Goal: Task Accomplishment & Management: Manage account settings

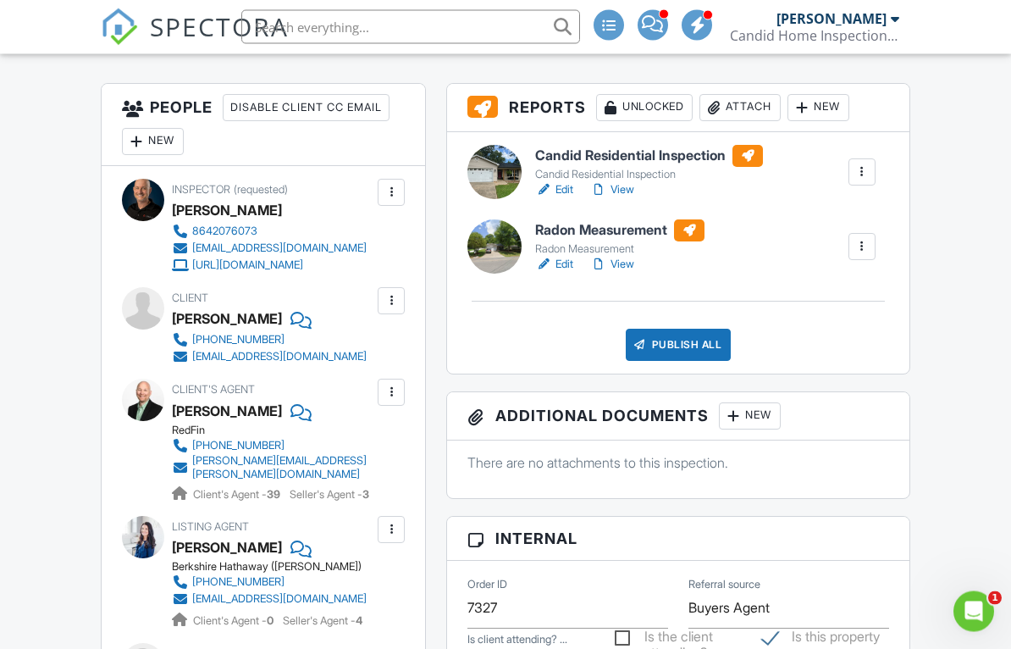
scroll to position [441, 0]
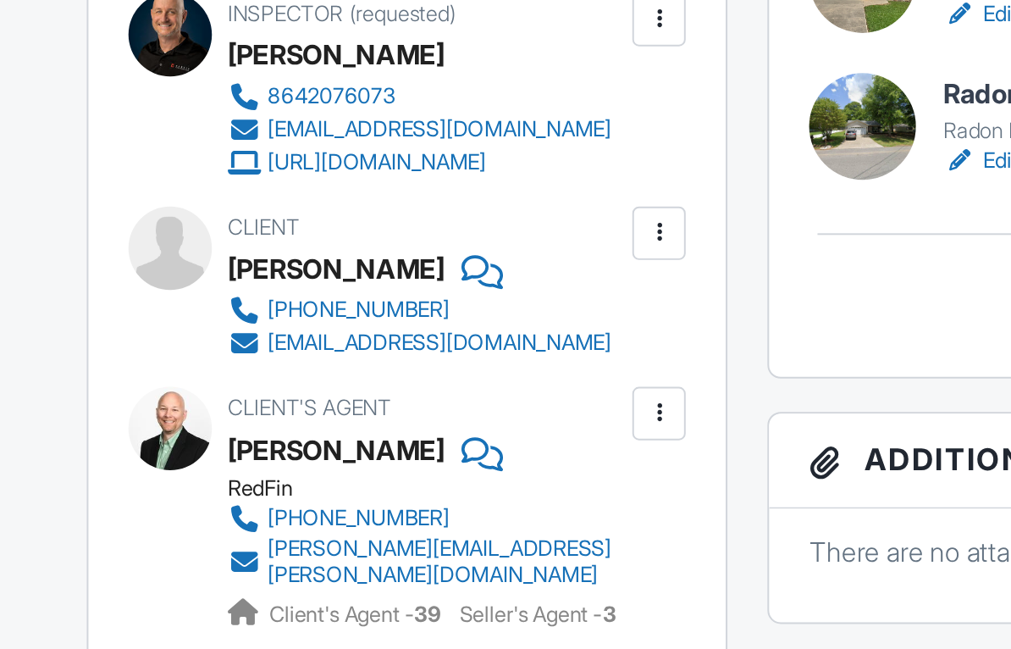
click at [383, 282] on div at bounding box center [391, 290] width 17 height 17
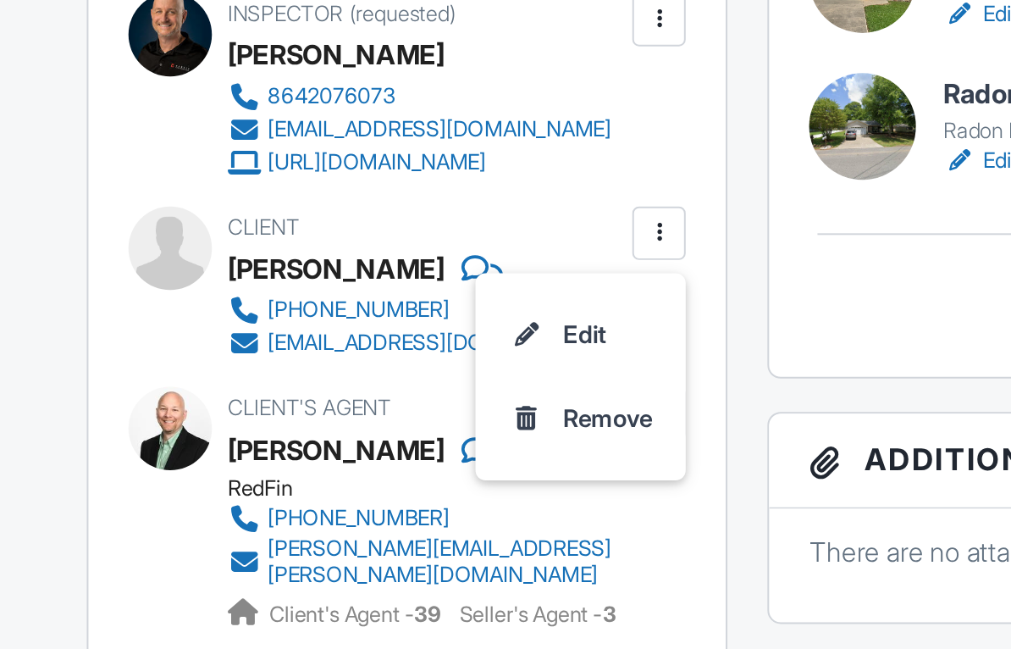
click at [308, 321] on li "Edit" at bounding box center [351, 342] width 86 height 42
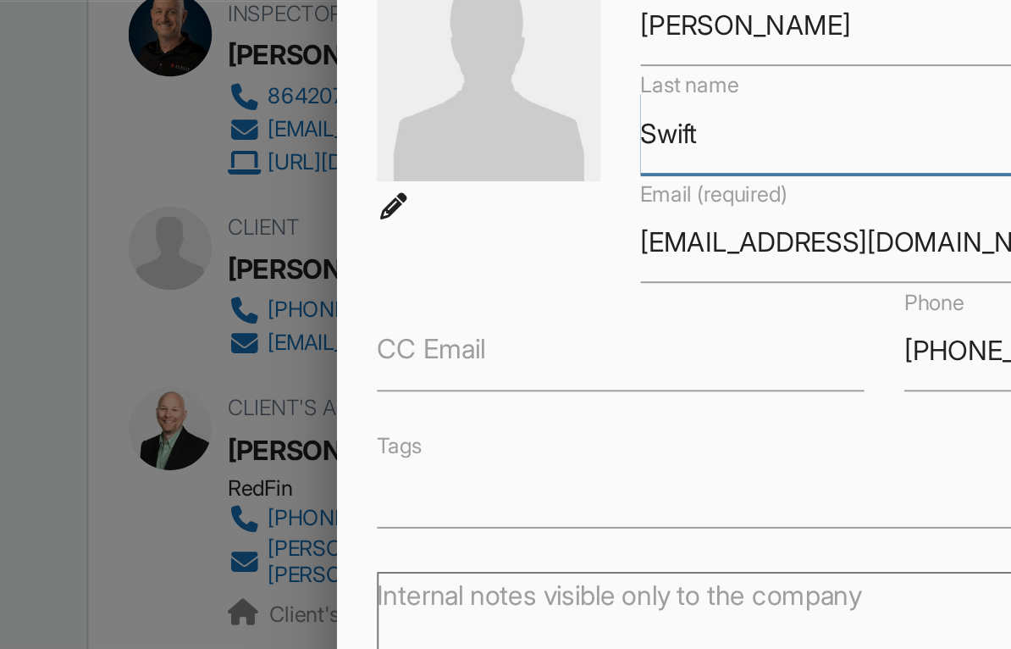
click at [382, 219] on input "Swift" at bounding box center [505, 240] width 247 height 42
type input "Swift"
click at [673, 560] on input "Save" at bounding box center [718, 575] width 90 height 30
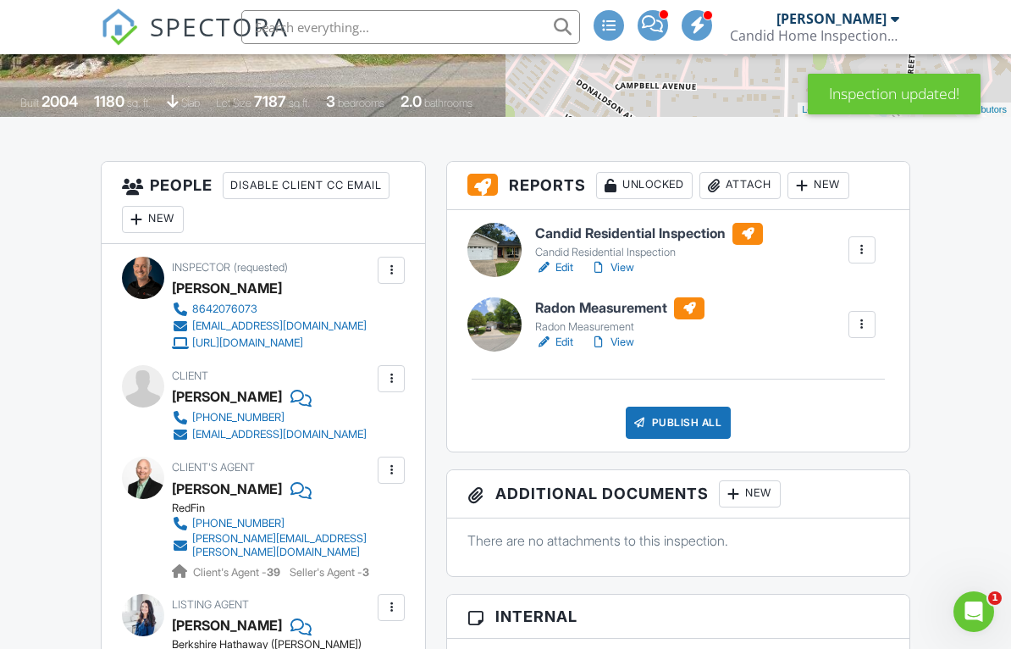
scroll to position [407, 0]
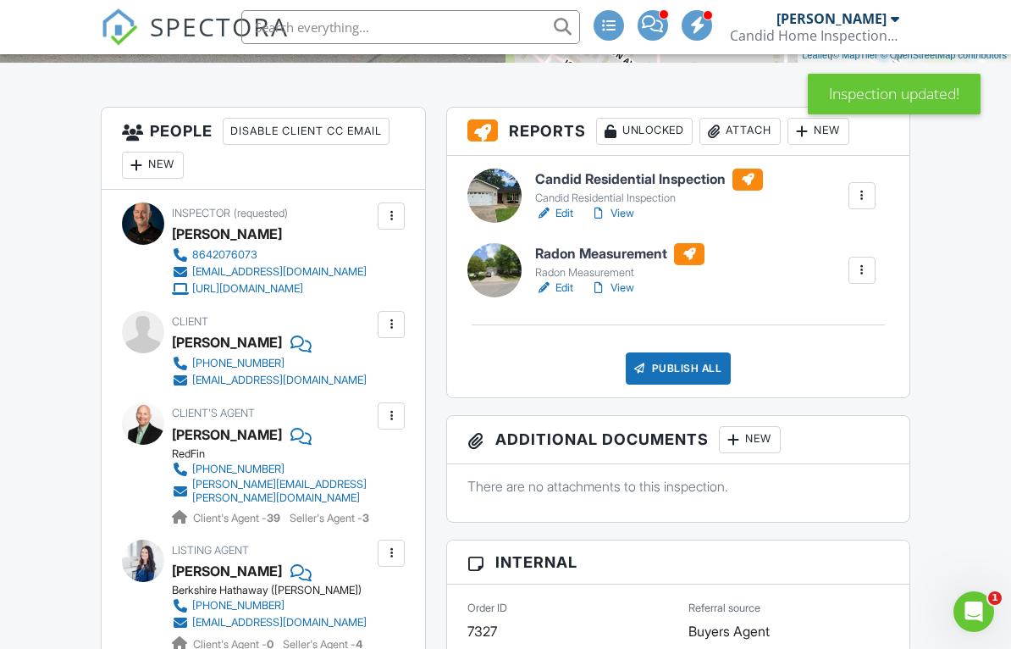
click at [396, 333] on div at bounding box center [391, 324] width 17 height 17
click at [353, 394] on li "Edit" at bounding box center [351, 376] width 86 height 42
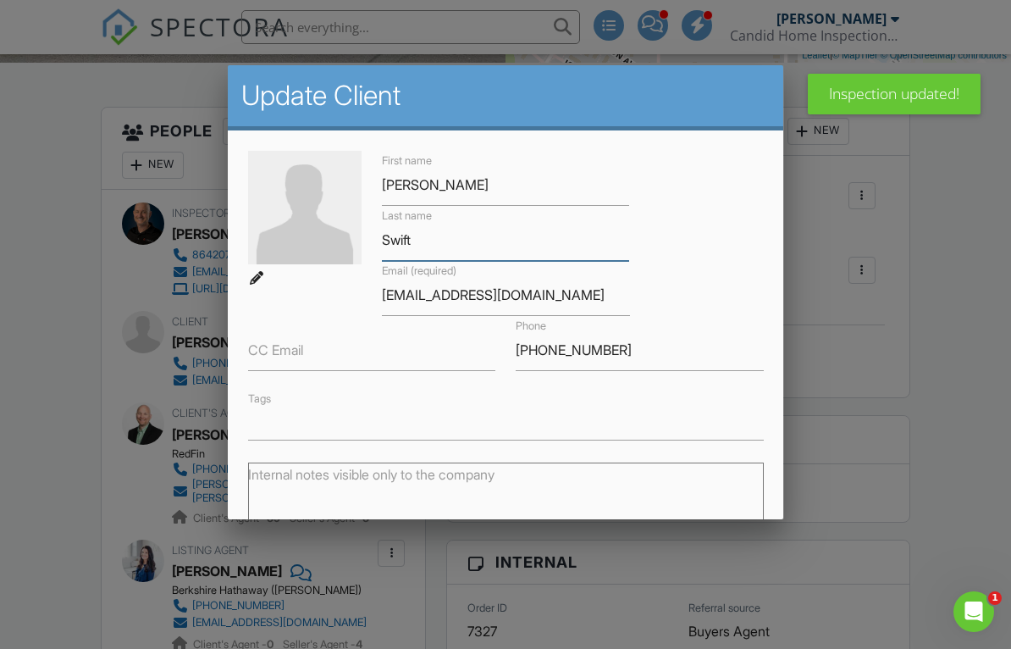
click at [455, 243] on input "Swift" at bounding box center [505, 240] width 247 height 42
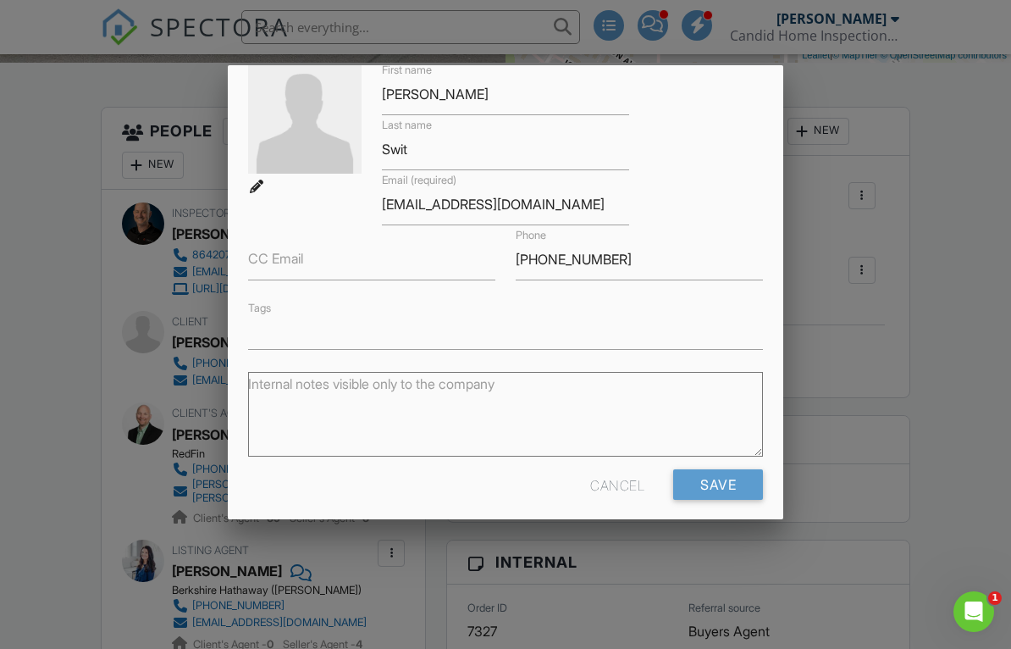
scroll to position [89, 0]
type input "Swit"
click at [721, 492] on input "Save" at bounding box center [718, 486] width 90 height 30
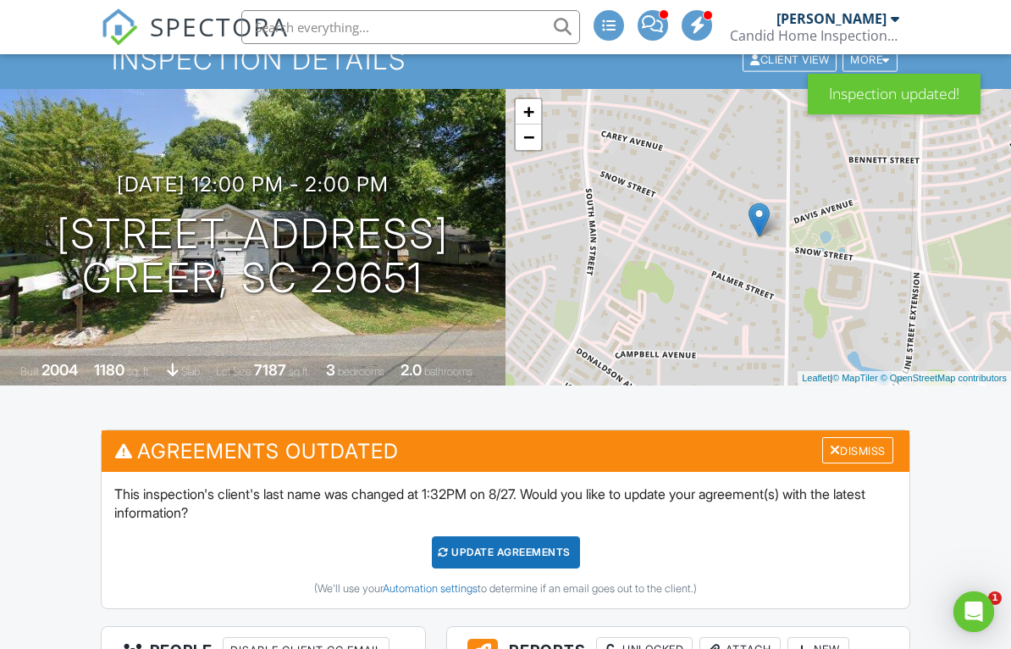
scroll to position [125, 0]
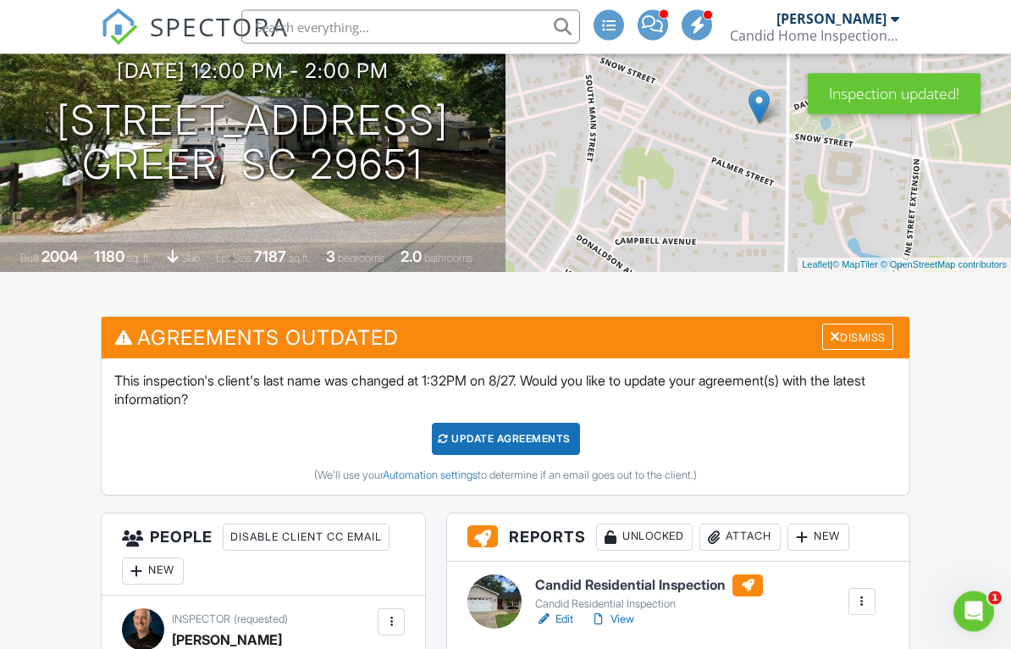
click at [870, 338] on div "Dismiss" at bounding box center [858, 337] width 71 height 26
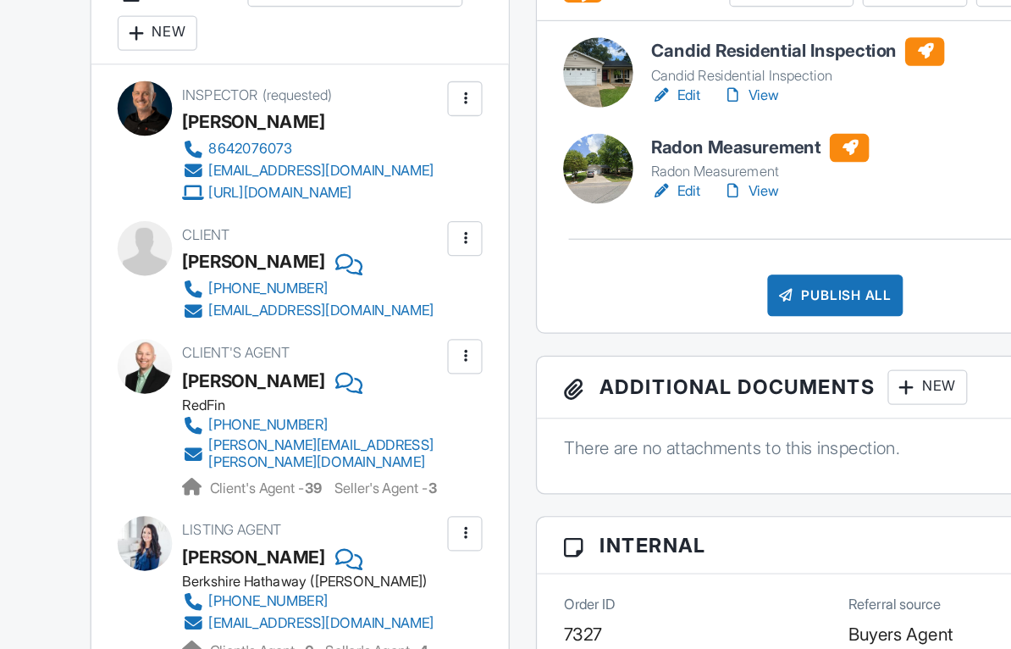
scroll to position [437, 0]
